Goal: Task Accomplishment & Management: Complete application form

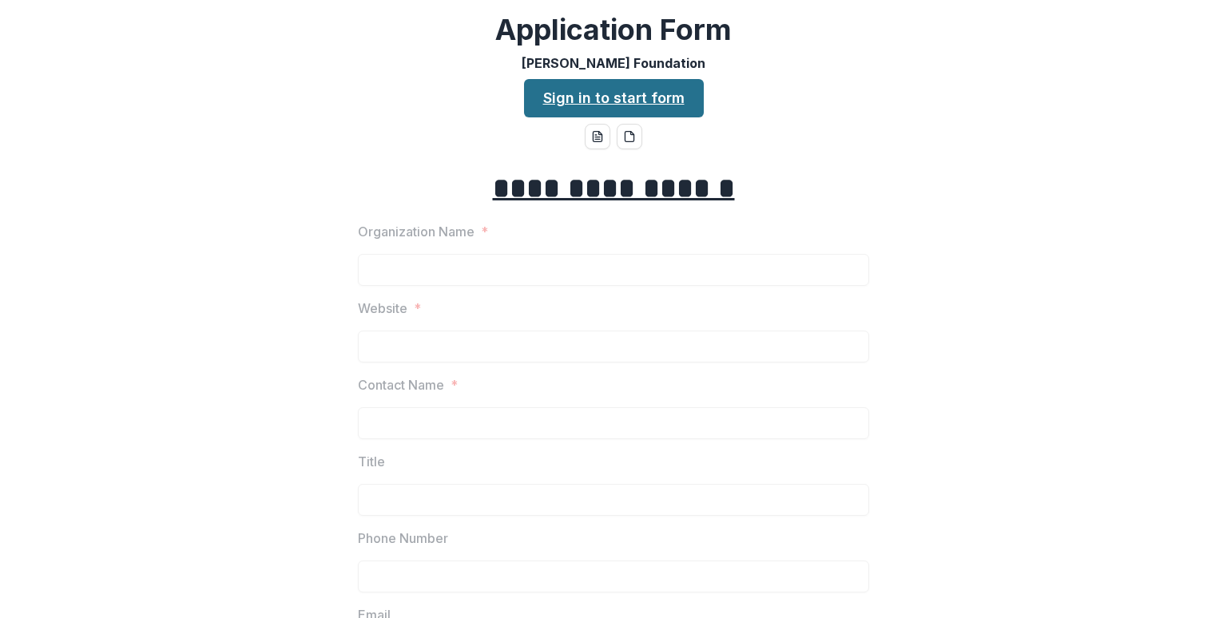
click at [605, 90] on link "Sign in to start form" at bounding box center [614, 98] width 180 height 38
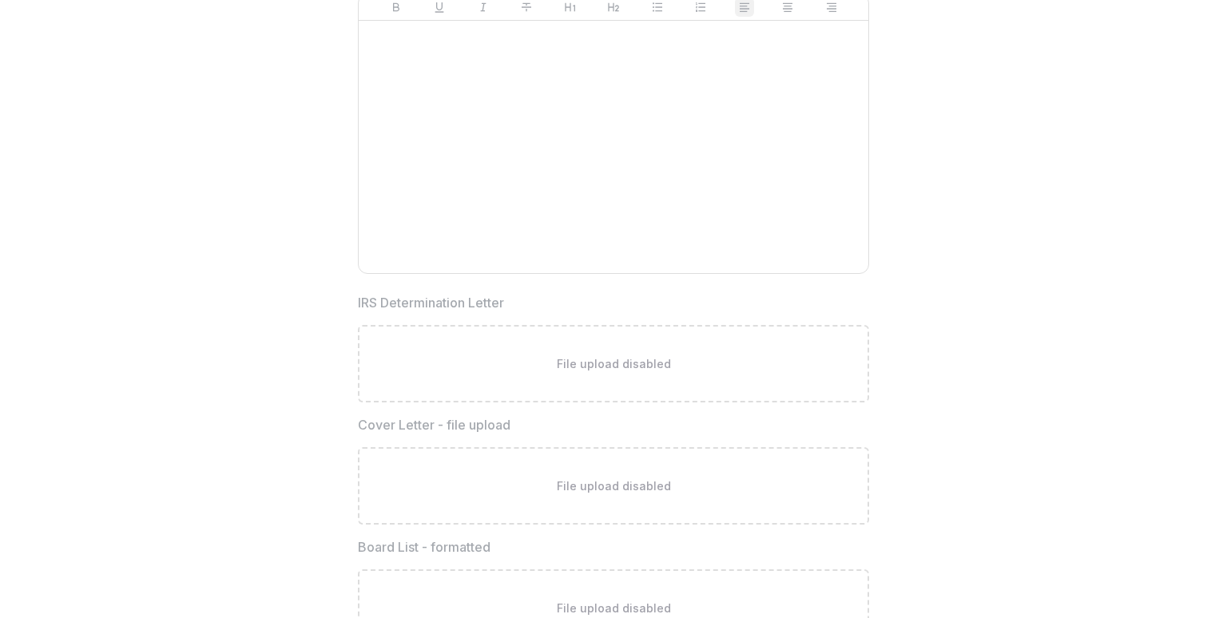
scroll to position [4154, 0]
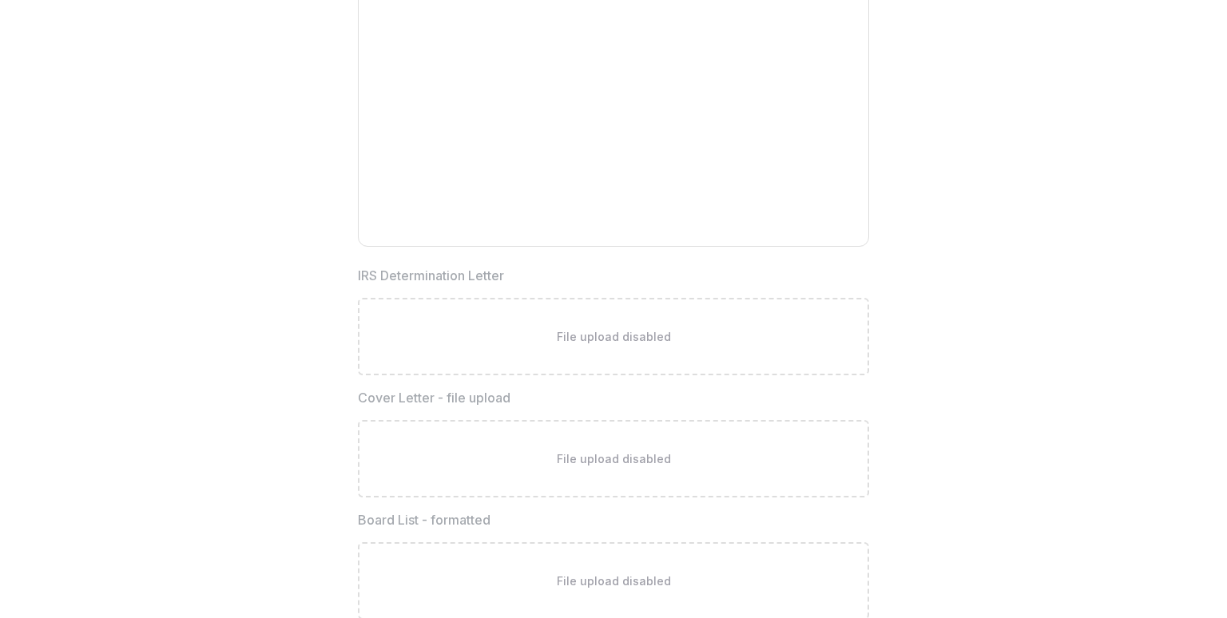
click at [569, 460] on p "File upload disabled" at bounding box center [614, 458] width 114 height 17
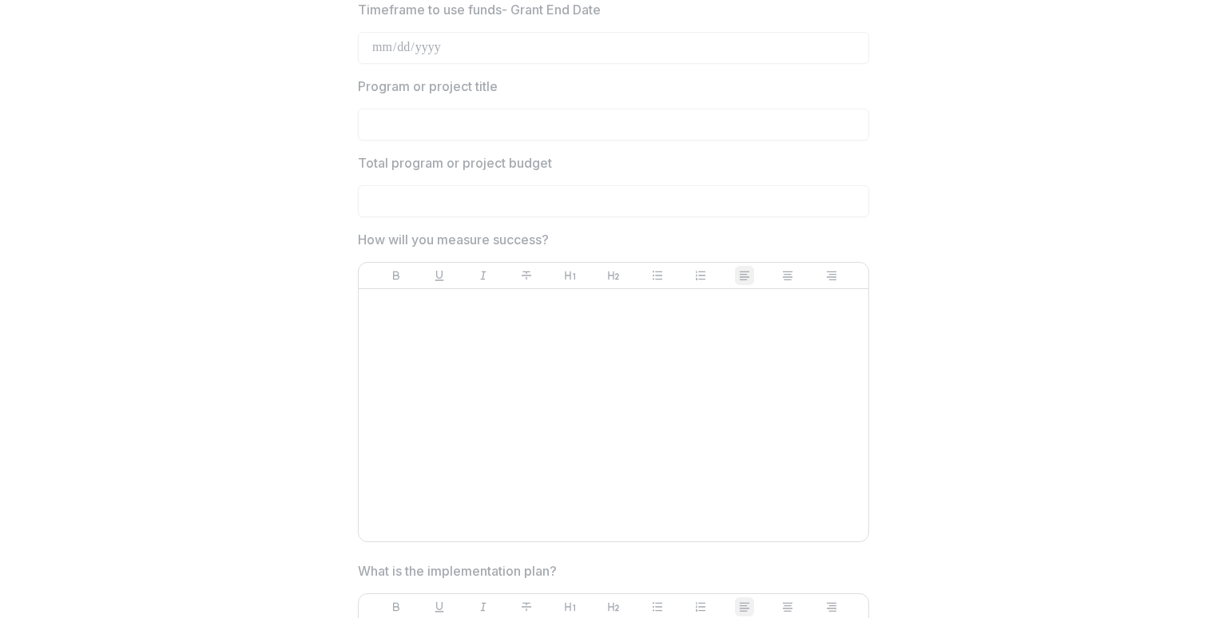
scroll to position [3116, 0]
